Goal: Find specific page/section: Find specific page/section

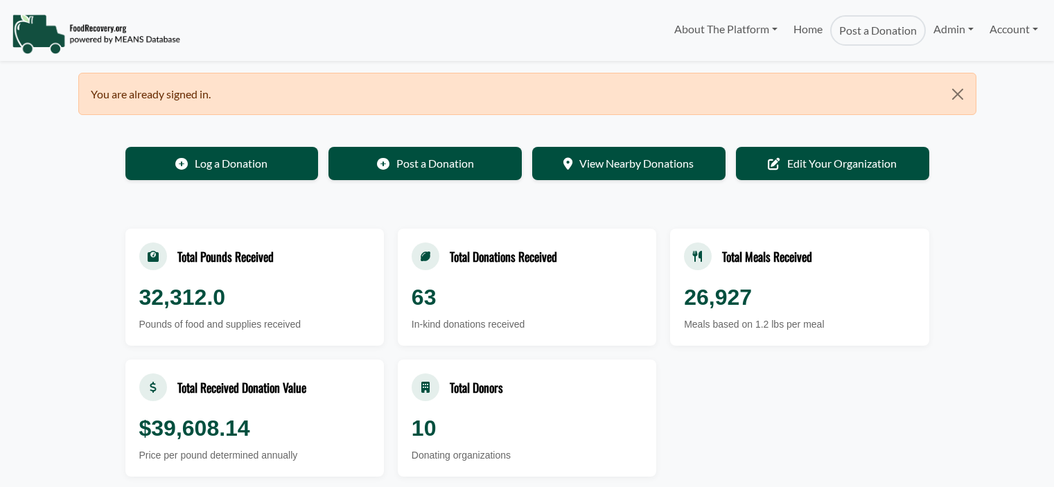
scroll to position [80, 0]
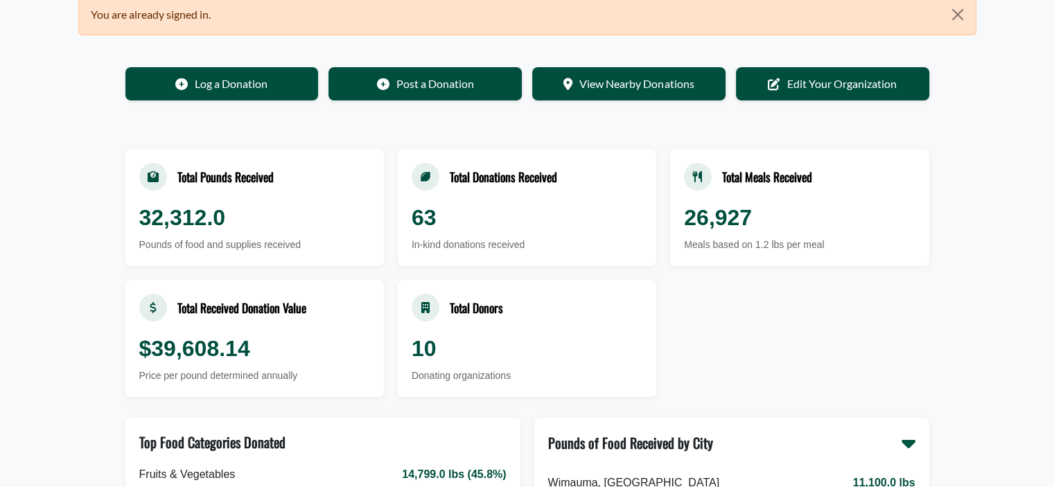
select select "Language Translate Widget"
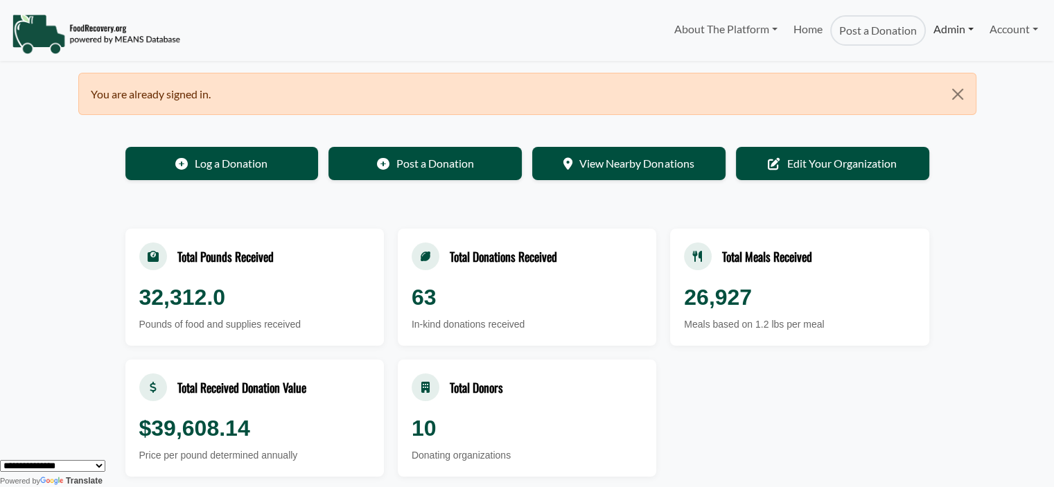
click at [948, 33] on link "Admin" at bounding box center [953, 29] width 55 height 28
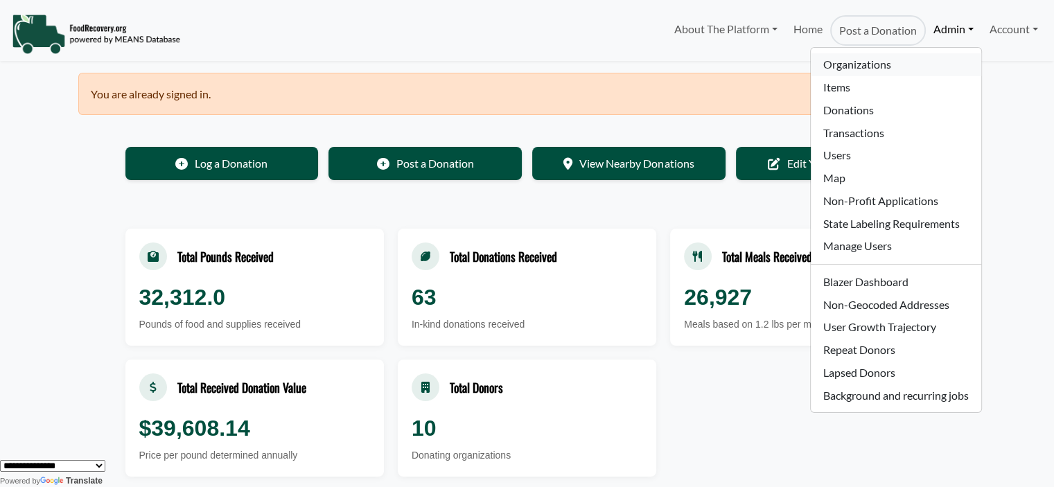
click at [887, 71] on link "Organizations" at bounding box center [896, 64] width 170 height 23
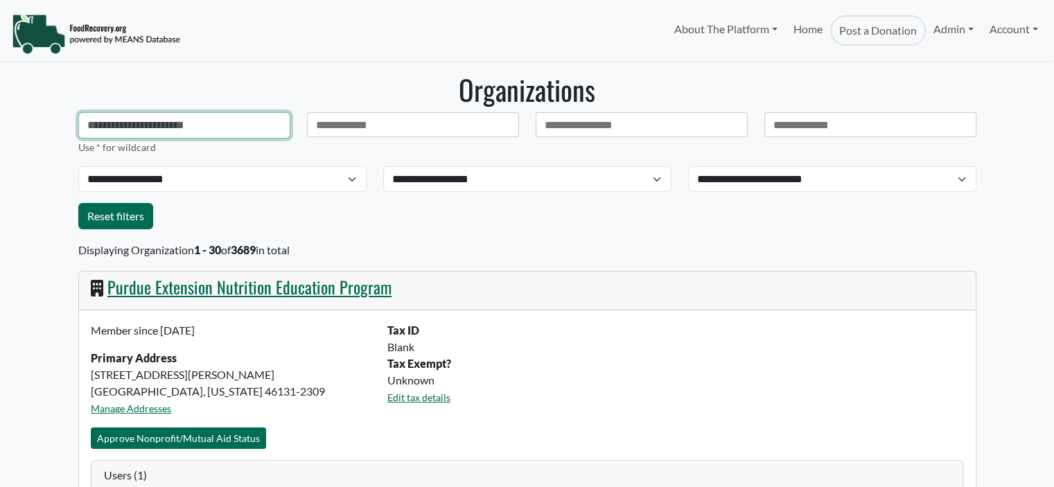
click at [144, 127] on input "text" at bounding box center [184, 125] width 212 height 26
select select "Language Translate Widget"
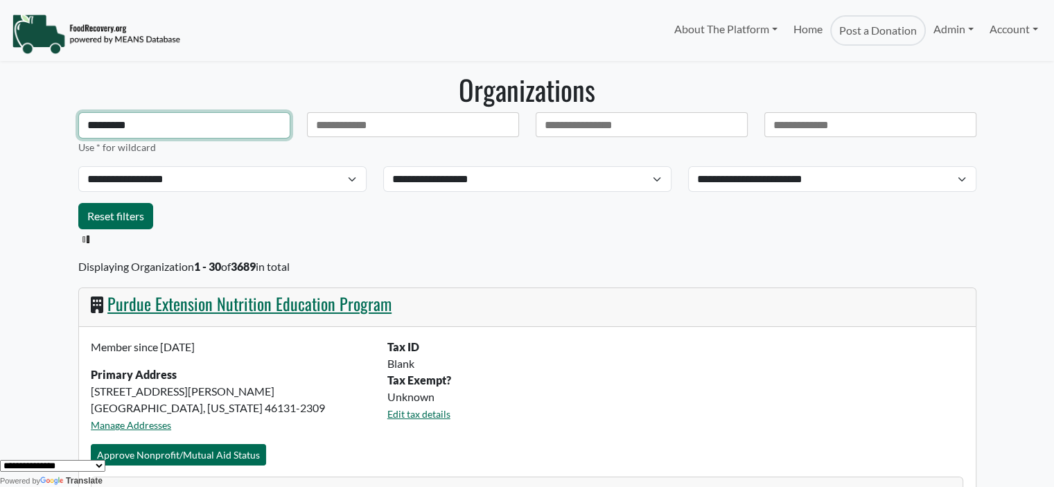
type input "**********"
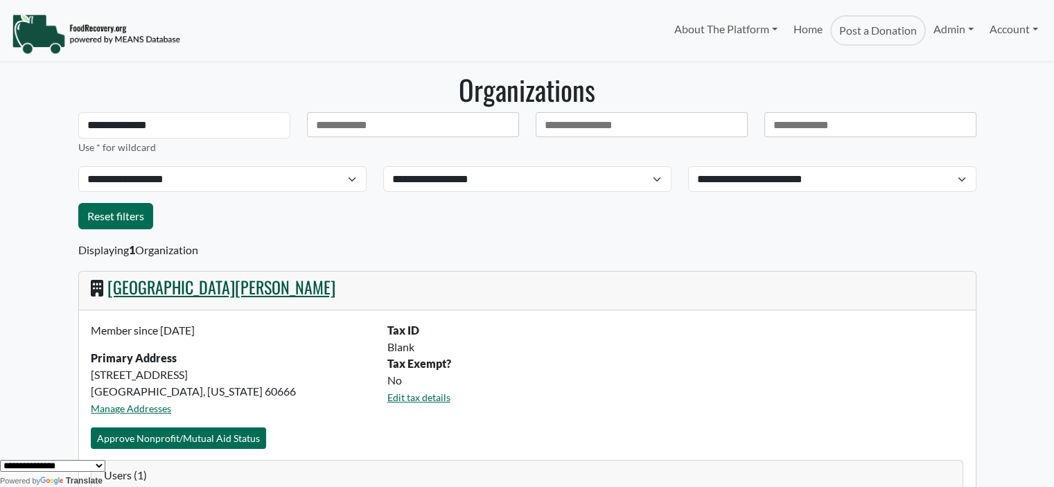
click at [291, 293] on link "[GEOGRAPHIC_DATA][PERSON_NAME]" at bounding box center [221, 287] width 228 height 25
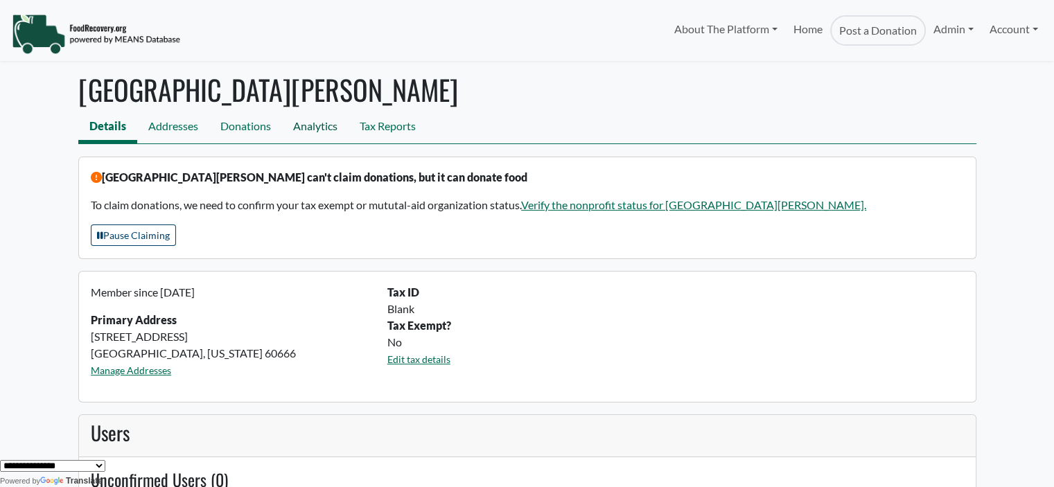
drag, startPoint x: 295, startPoint y: 130, endPoint x: 308, endPoint y: 141, distance: 17.7
click at [295, 129] on link "Analytics" at bounding box center [315, 127] width 67 height 31
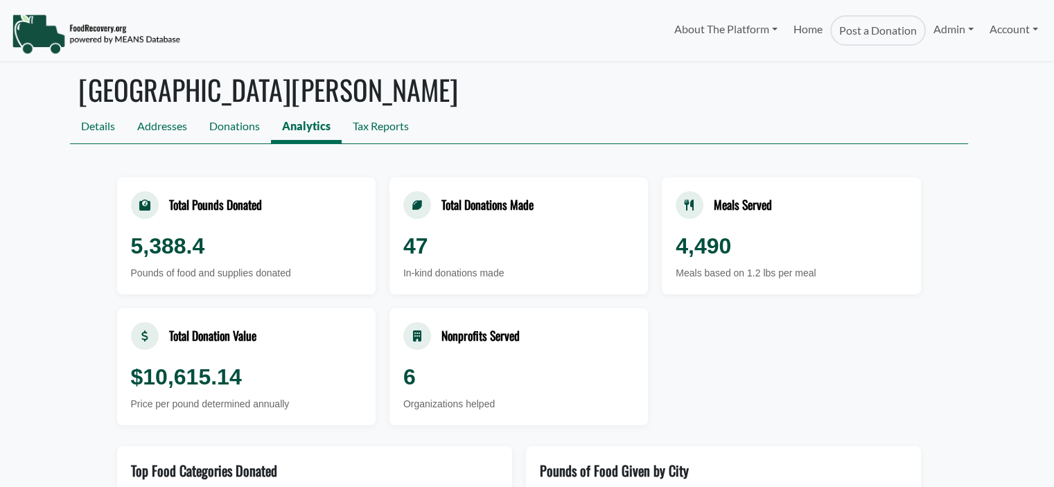
select select "Language Translate Widget"
